Goal: Transaction & Acquisition: Book appointment/travel/reservation

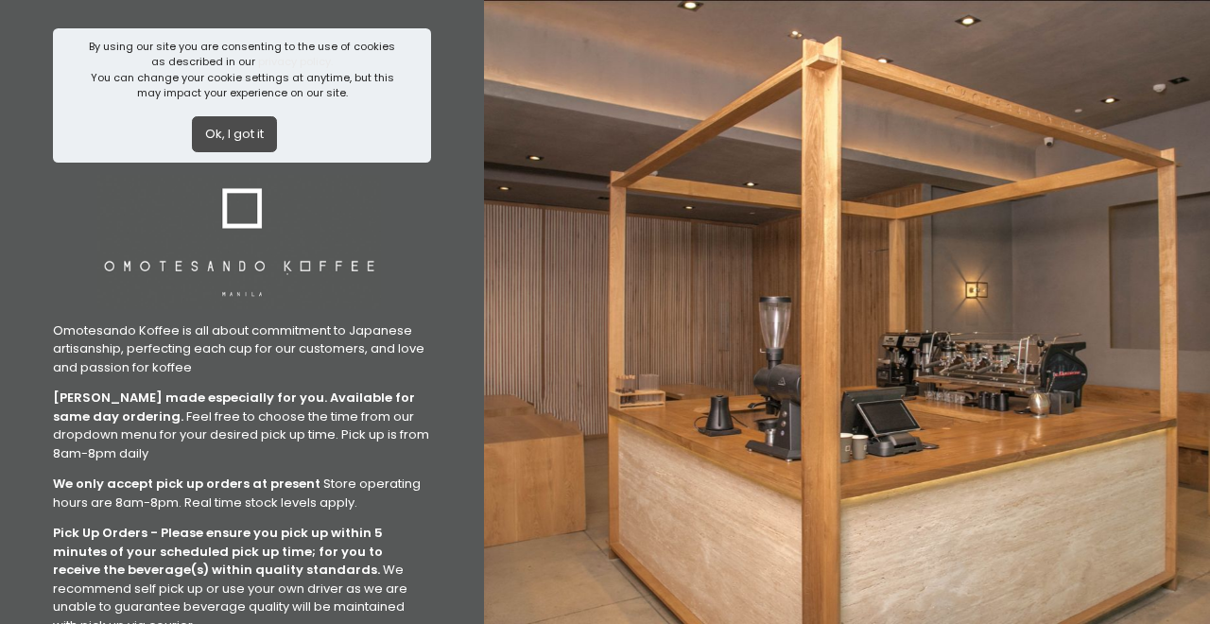
click at [246, 142] on button "Ok, I got it" at bounding box center [234, 134] width 85 height 36
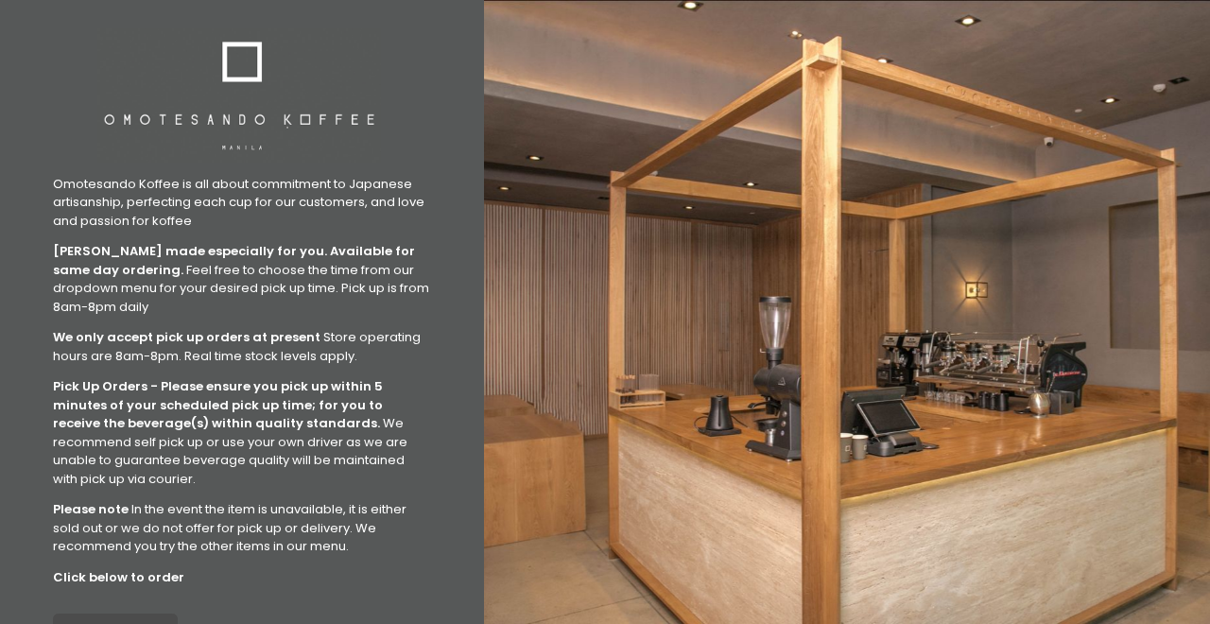
scroll to position [112, 0]
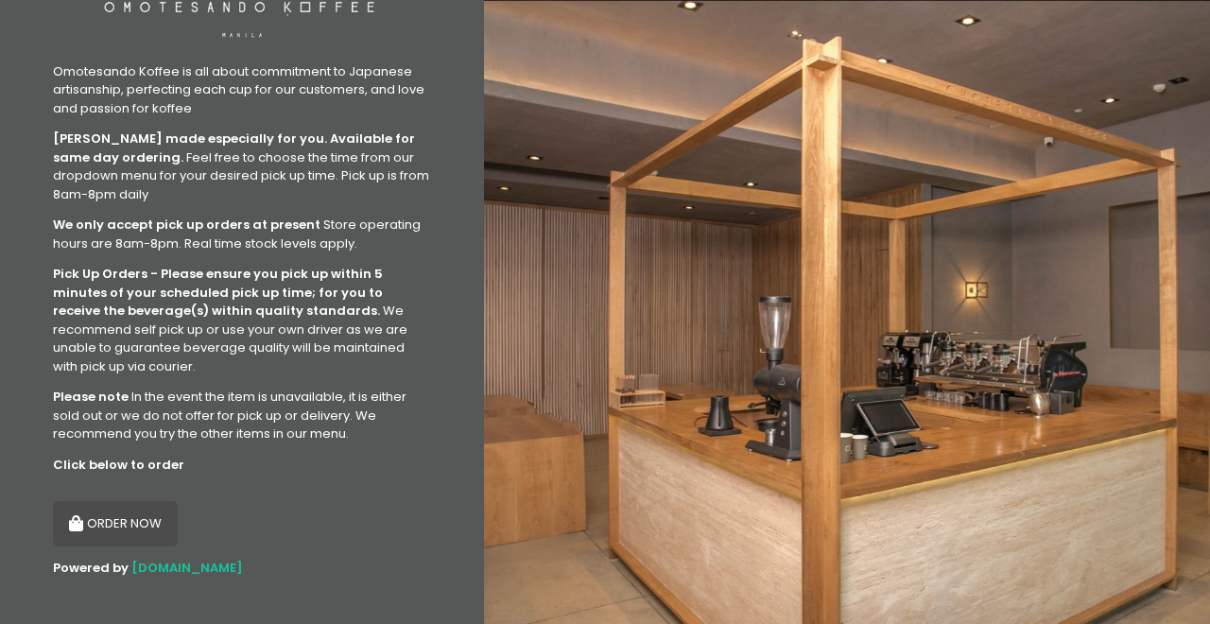
click at [125, 517] on button "ORDER NOW" at bounding box center [115, 523] width 125 height 45
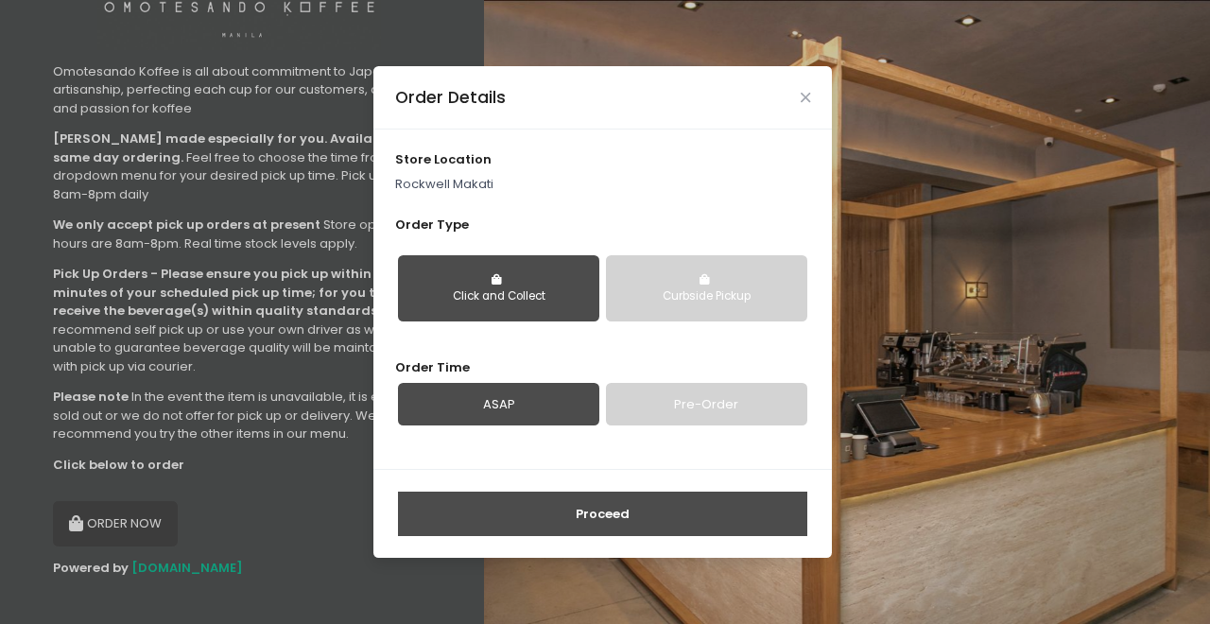
click at [518, 298] on div "Click and Collect" at bounding box center [498, 296] width 175 height 17
click at [709, 423] on link "Pre-Order" at bounding box center [706, 404] width 201 height 43
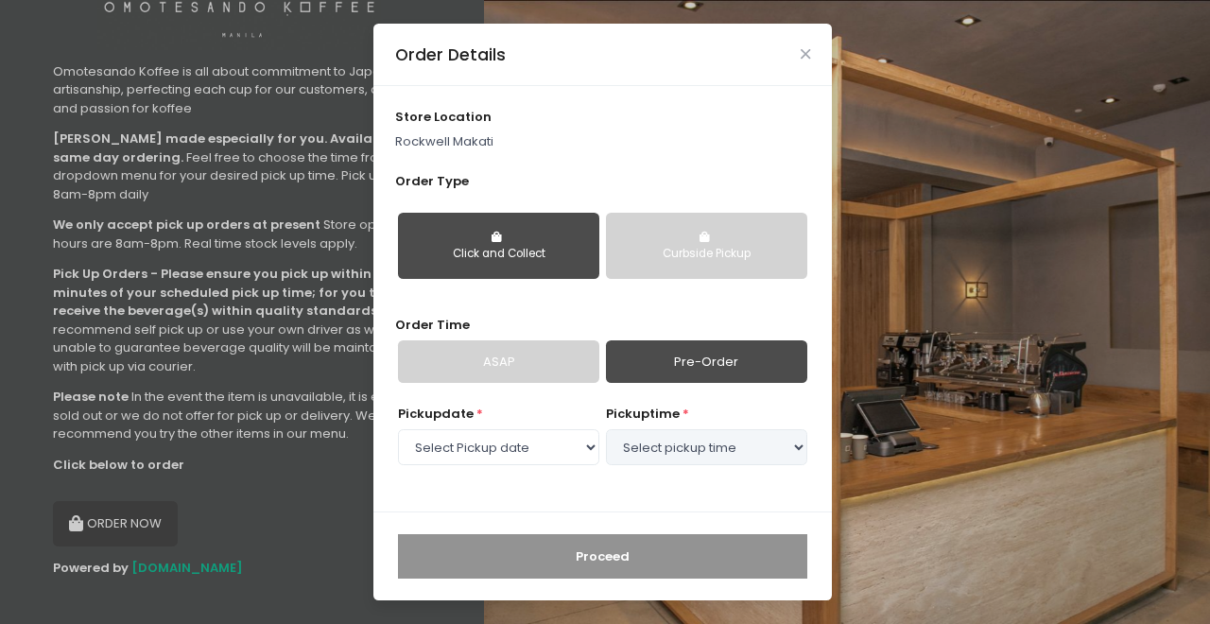
select select "[DATE]"
click at [597, 450] on select "Select Pickup date Friday, Sep 5th" at bounding box center [498, 447] width 201 height 36
click at [398, 429] on select "Select Pickup date Friday, Sep 5th" at bounding box center [498, 447] width 201 height 36
click at [682, 452] on select "Select pickup time 04:00 PM - 04:30 PM 04:30 PM - 05:00 PM 05:00 PM - 05:30 PM …" at bounding box center [706, 447] width 201 height 36
select select "17:00"
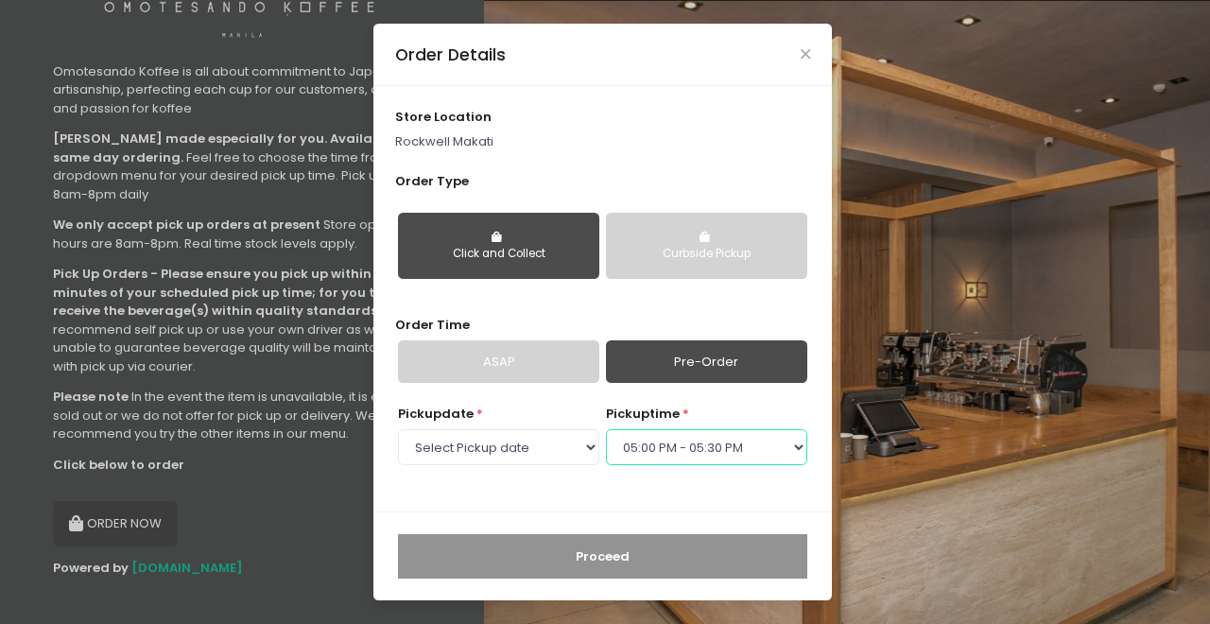
click at [606, 429] on select "Select pickup time 04:00 PM - 04:30 PM 04:30 PM - 05:00 PM 05:00 PM - 05:30 PM …" at bounding box center [706, 447] width 201 height 36
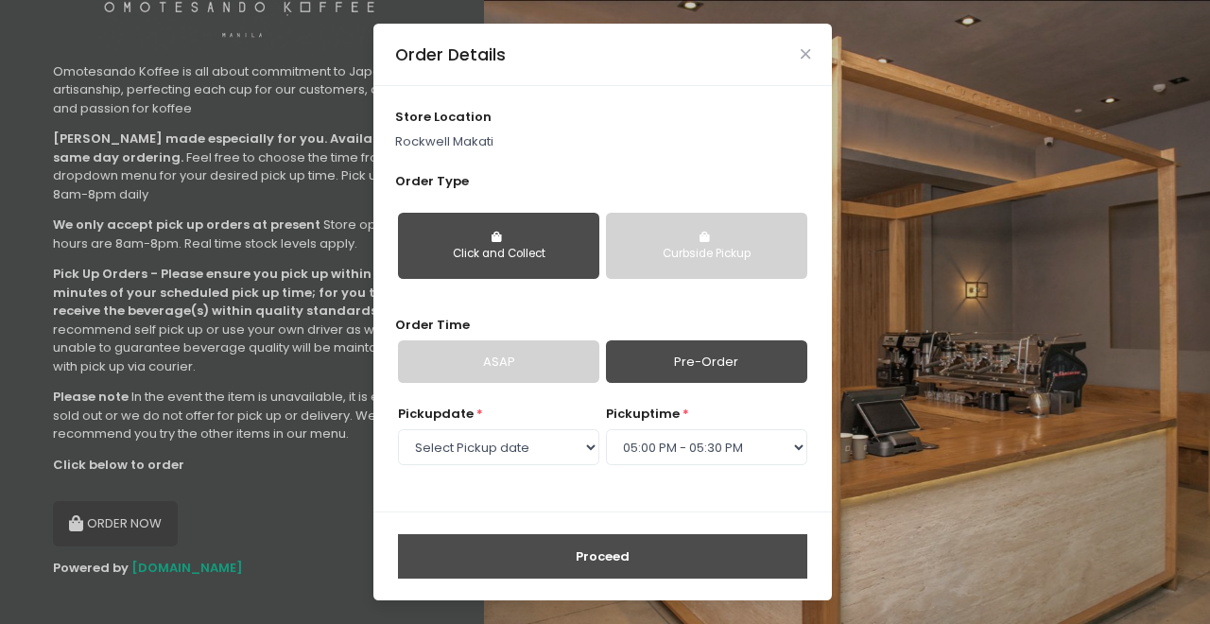
click at [604, 559] on button "Proceed" at bounding box center [602, 556] width 409 height 45
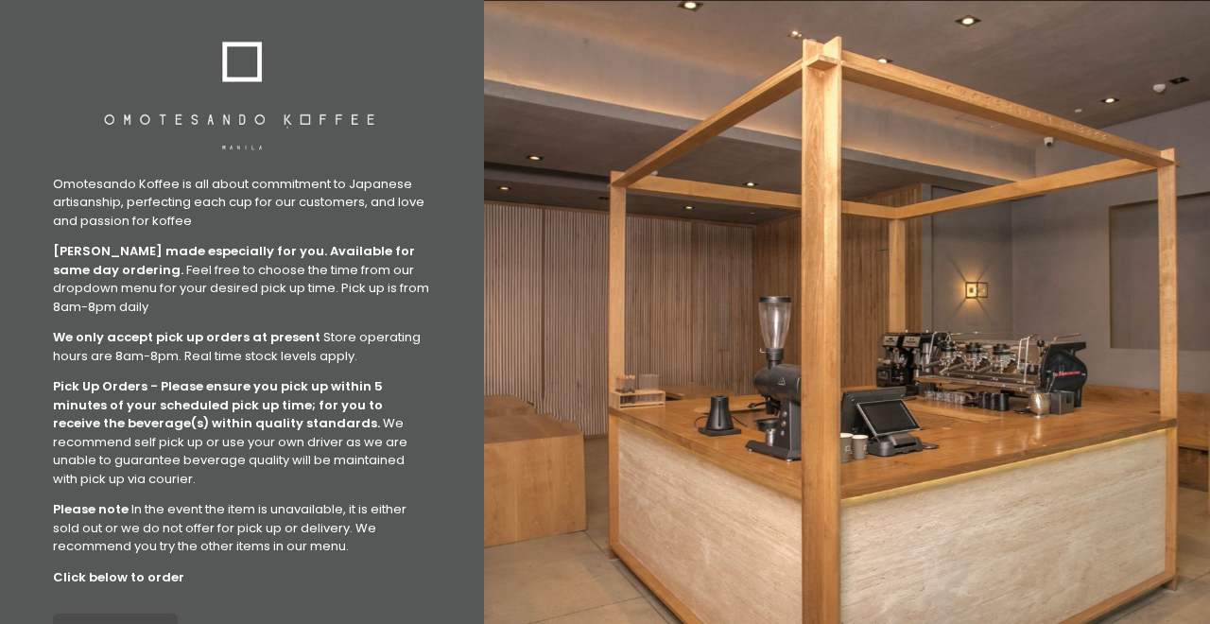
scroll to position [112, 0]
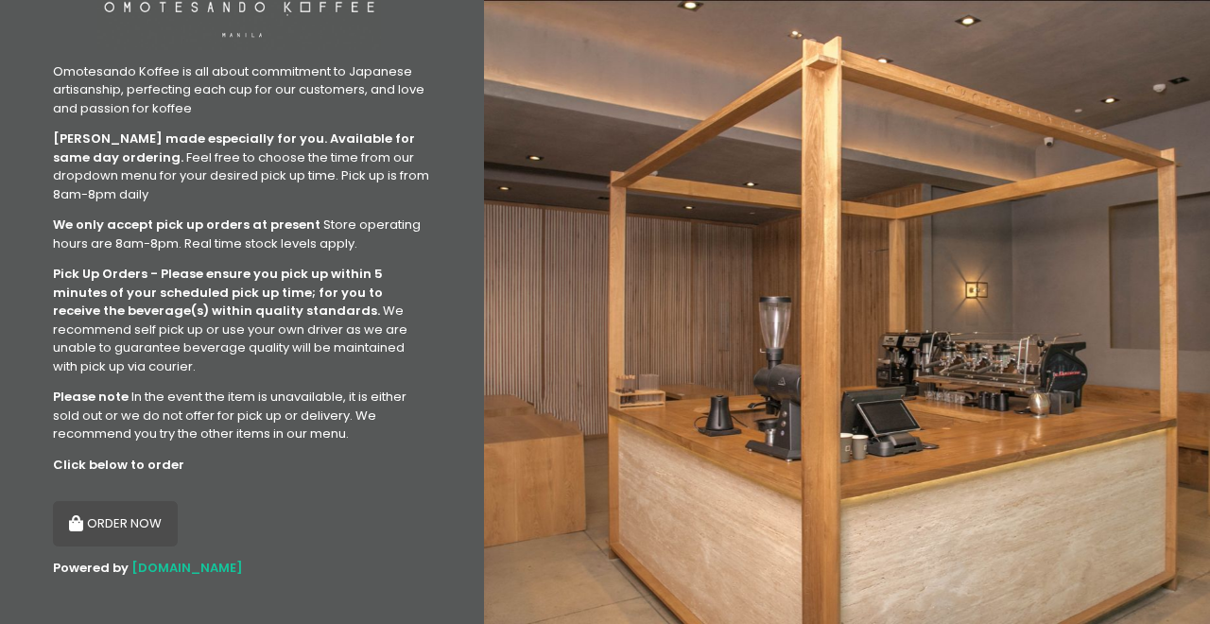
click at [117, 507] on button "ORDER NOW" at bounding box center [115, 523] width 125 height 45
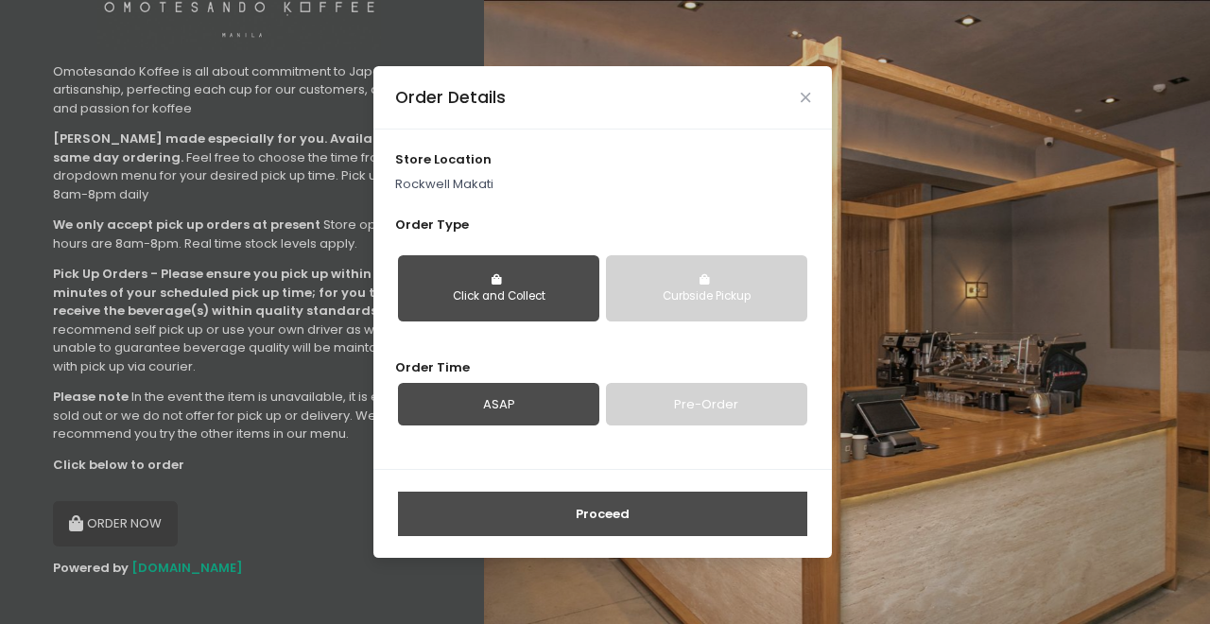
click at [671, 297] on div "Curbside Pickup" at bounding box center [706, 296] width 175 height 17
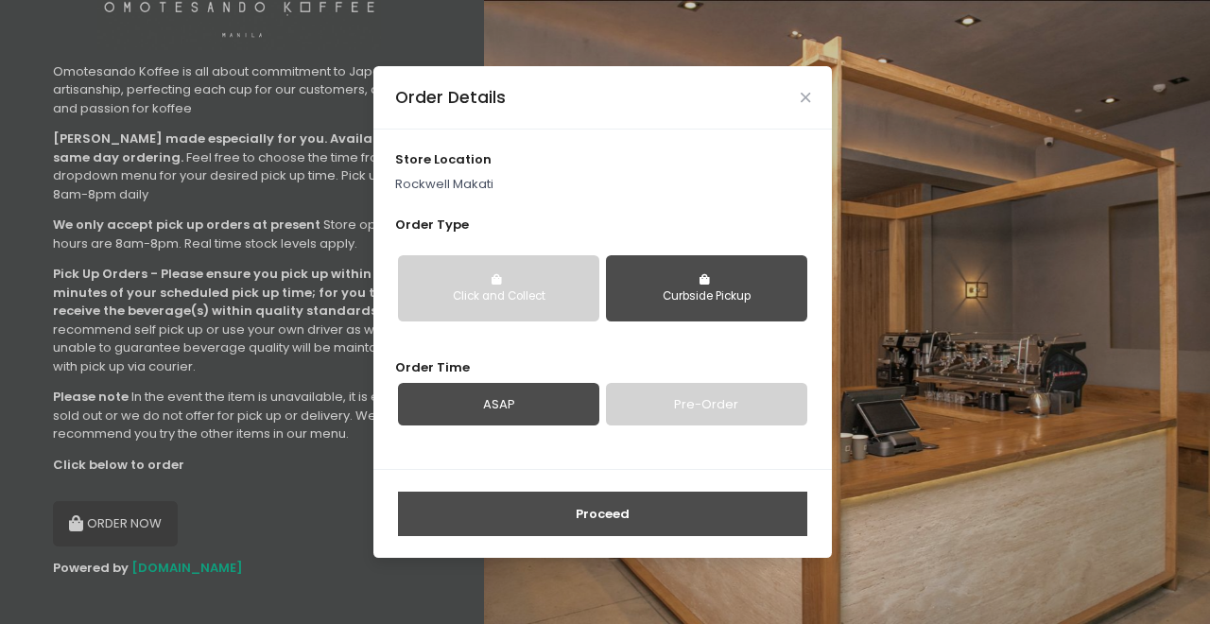
click at [490, 319] on button "Click and Collect" at bounding box center [498, 288] width 201 height 66
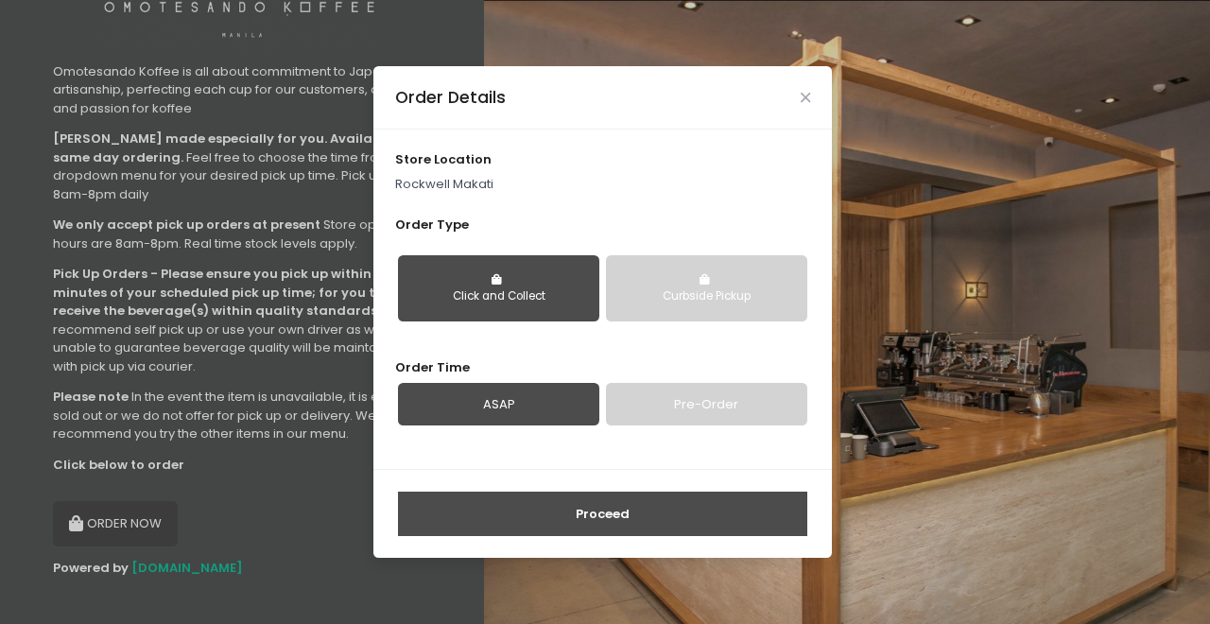
click at [742, 290] on div "Curbside Pickup" at bounding box center [706, 296] width 175 height 17
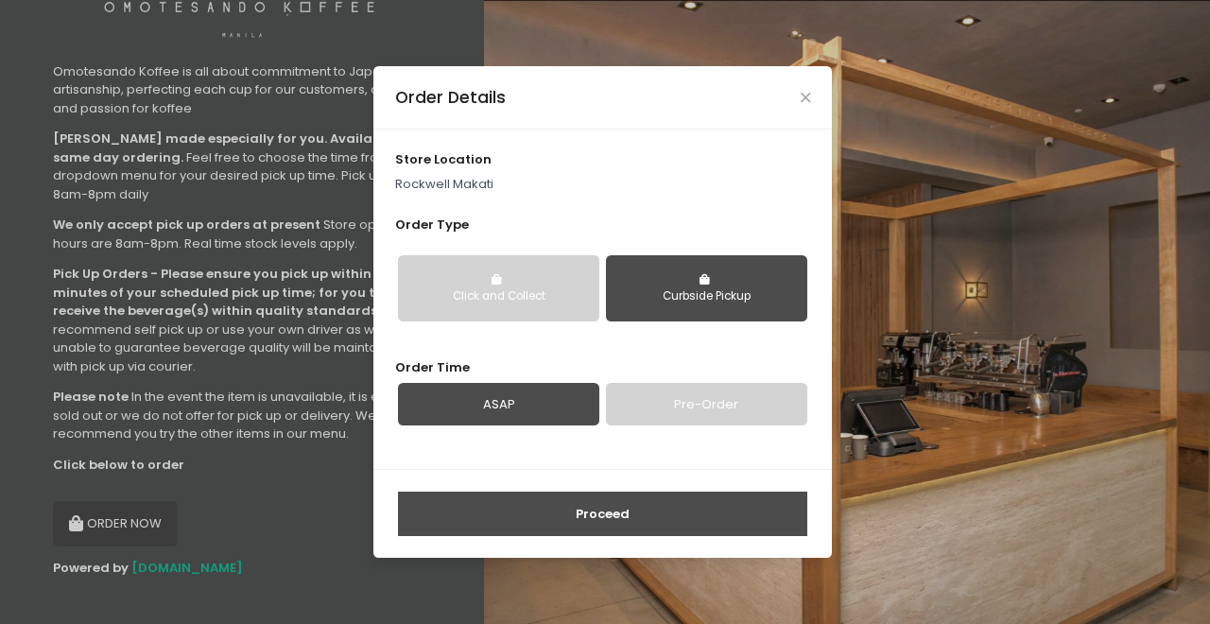
click at [481, 297] on div "Click and Collect" at bounding box center [498, 296] width 175 height 17
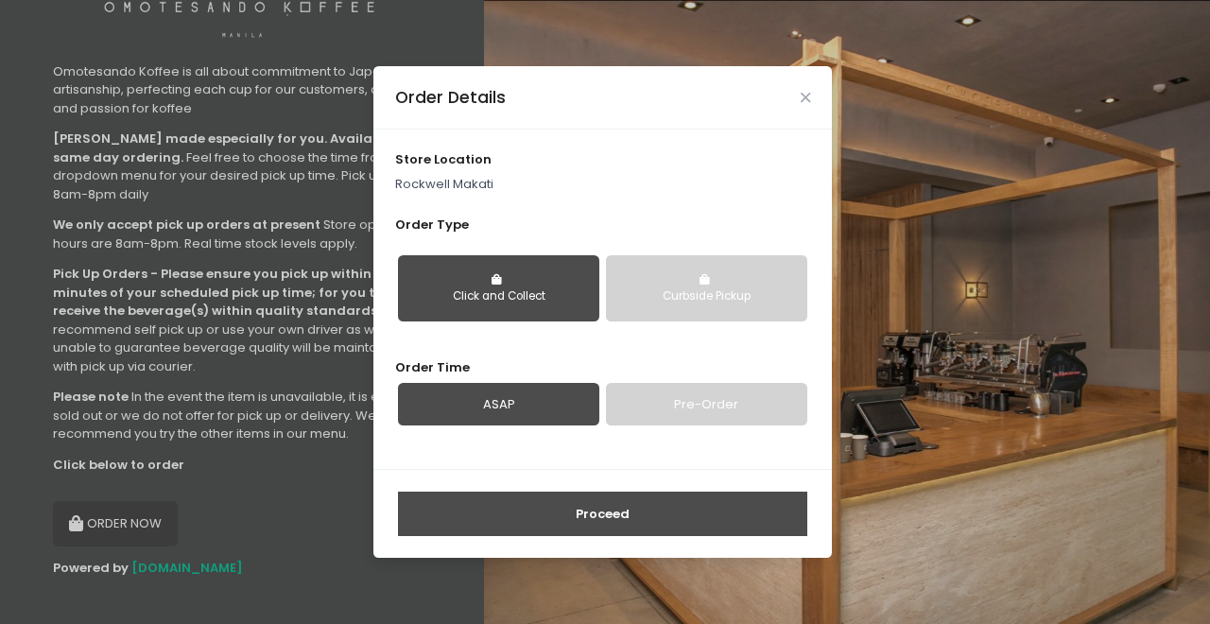
click at [678, 404] on link "Pre-Order" at bounding box center [706, 404] width 201 height 43
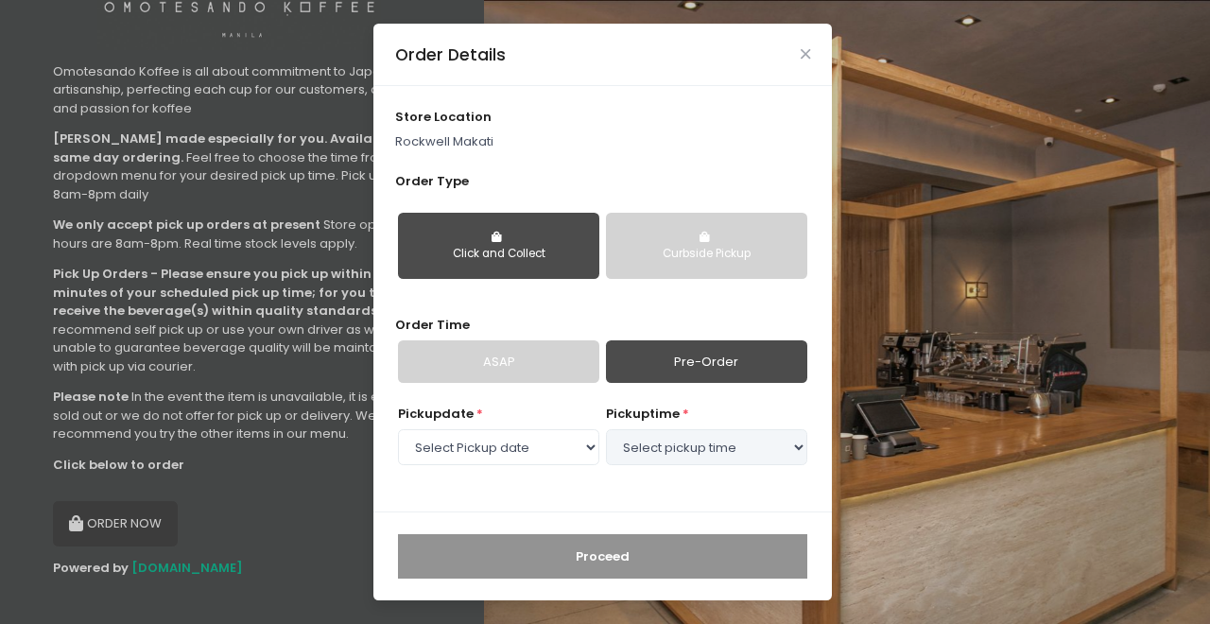
select select "[DATE]"
click at [732, 445] on select "Select pickup time 04:00 PM - 04:30 PM 04:30 PM - 05:00 PM 05:00 PM - 05:30 PM …" at bounding box center [706, 447] width 201 height 36
select select "17:00"
click at [606, 429] on select "Select pickup time 04:00 PM - 04:30 PM 04:30 PM - 05:00 PM 05:00 PM - 05:30 PM …" at bounding box center [706, 447] width 201 height 36
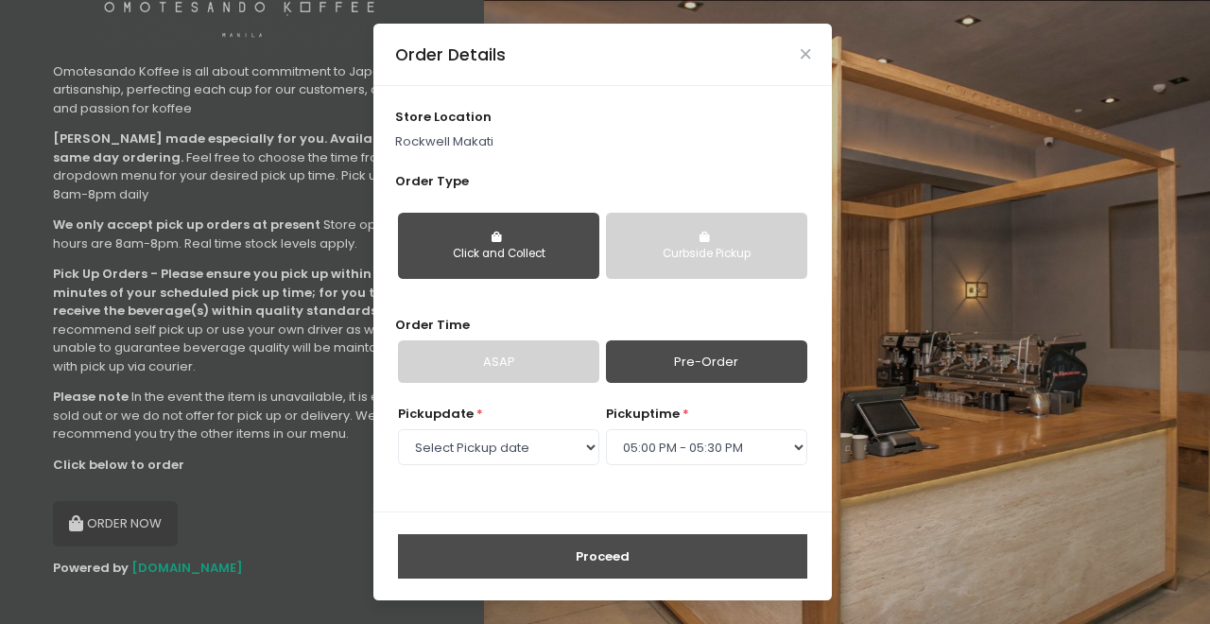
click at [646, 556] on button "Proceed" at bounding box center [602, 556] width 409 height 45
